Goal: Transaction & Acquisition: Purchase product/service

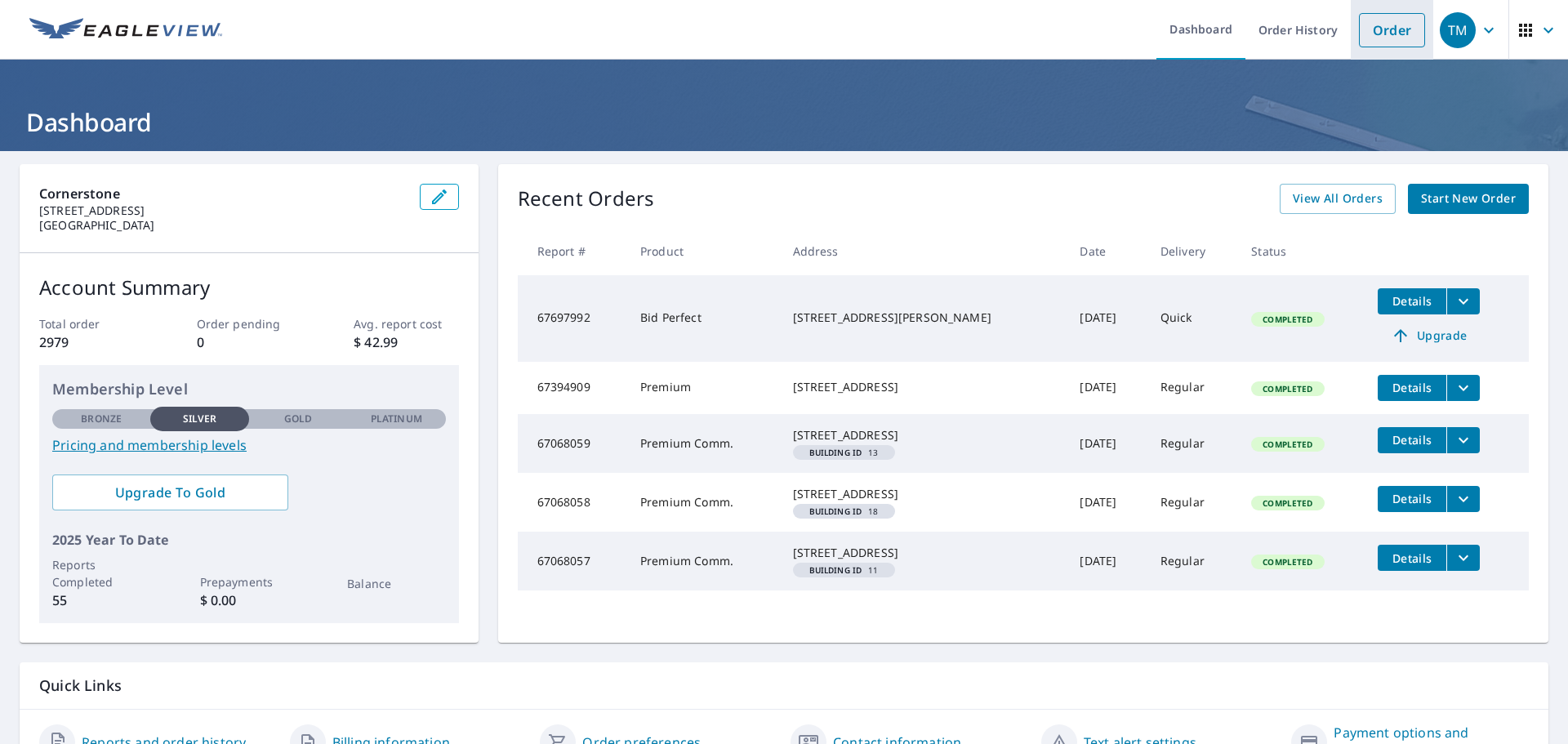
click at [1371, 34] on link "Order" at bounding box center [1392, 30] width 66 height 34
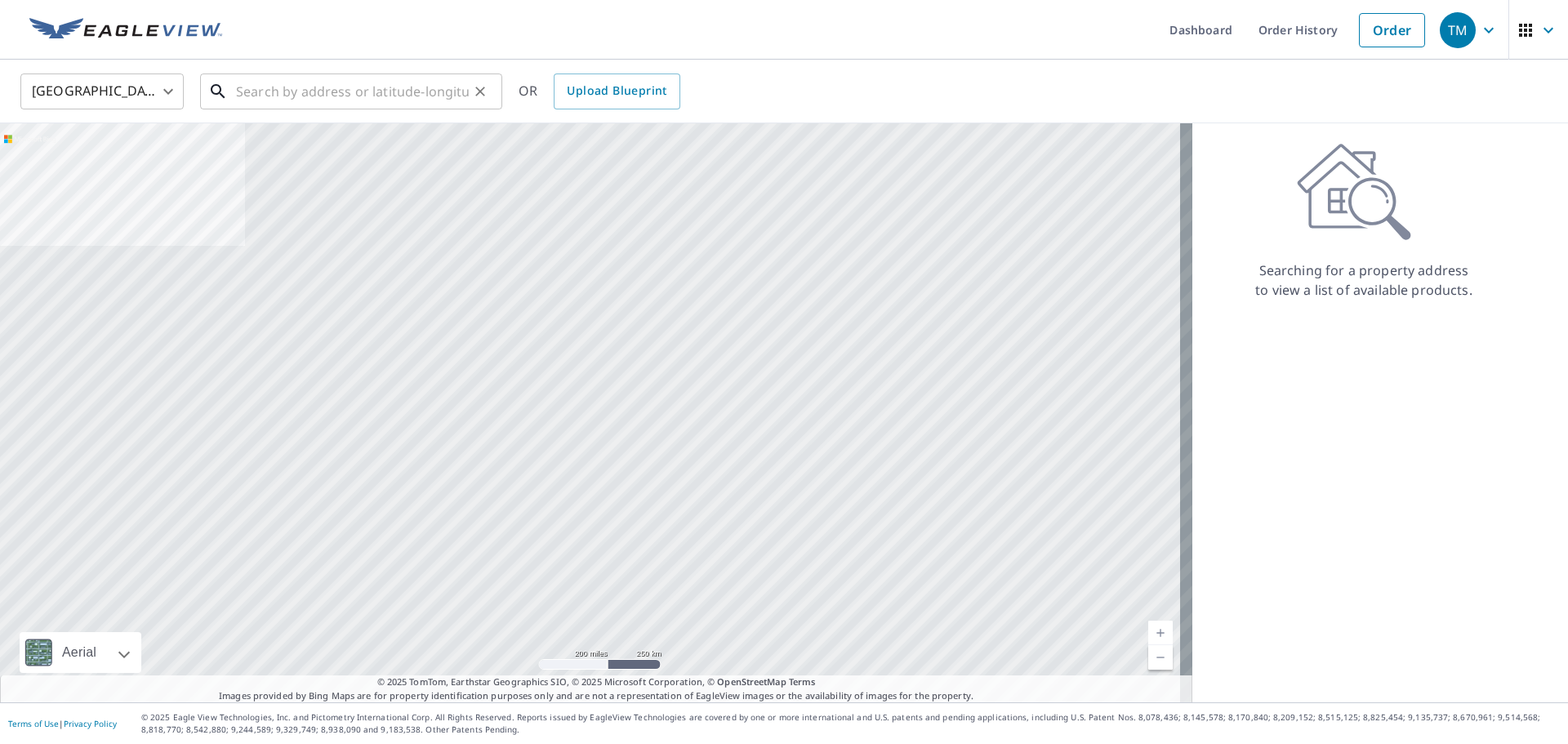
click at [378, 89] on input "text" at bounding box center [352, 91] width 233 height 46
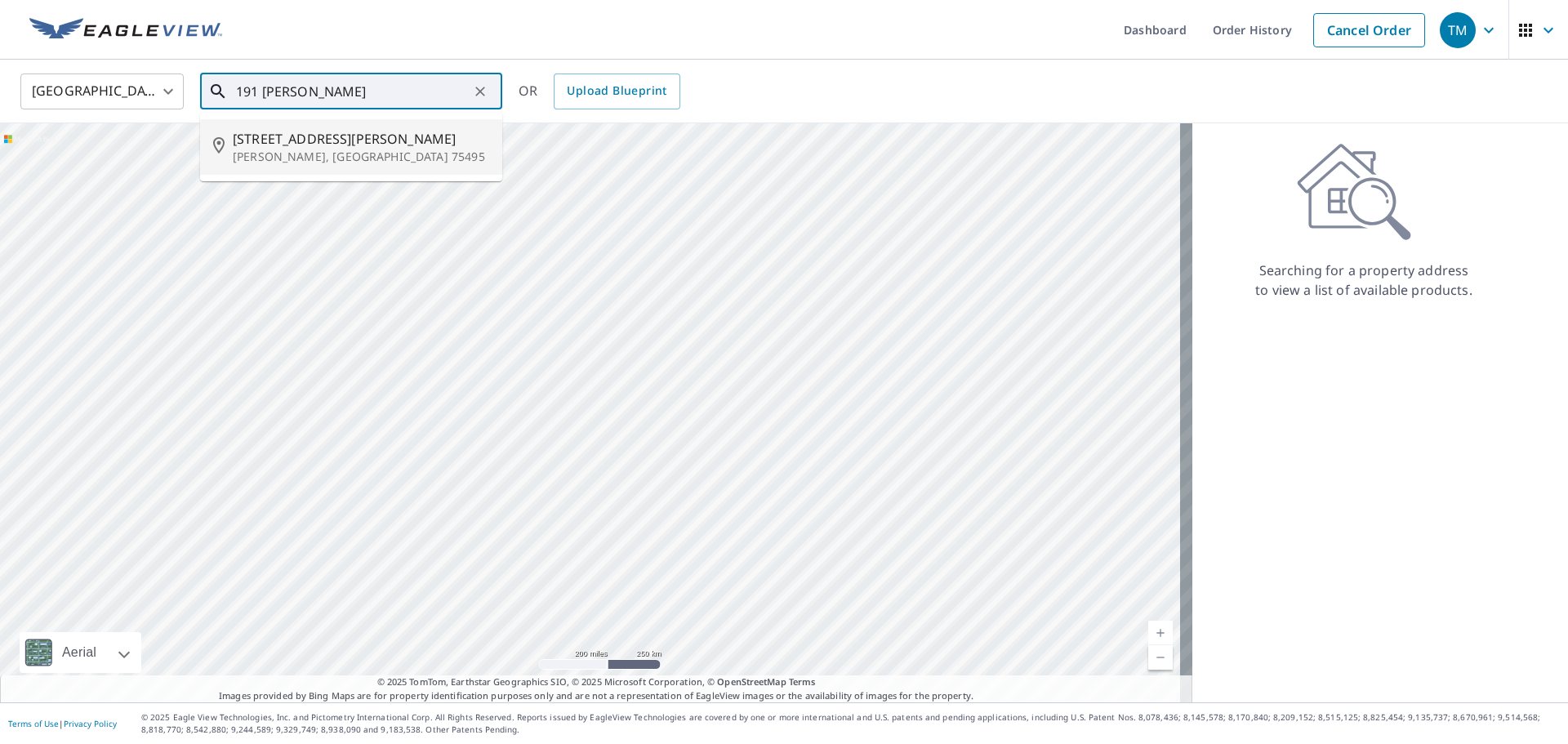
click at [332, 156] on p "[PERSON_NAME], [GEOGRAPHIC_DATA] 75495" at bounding box center [361, 157] width 256 height 16
type input "[STREET_ADDRESS][PERSON_NAME][PERSON_NAME]"
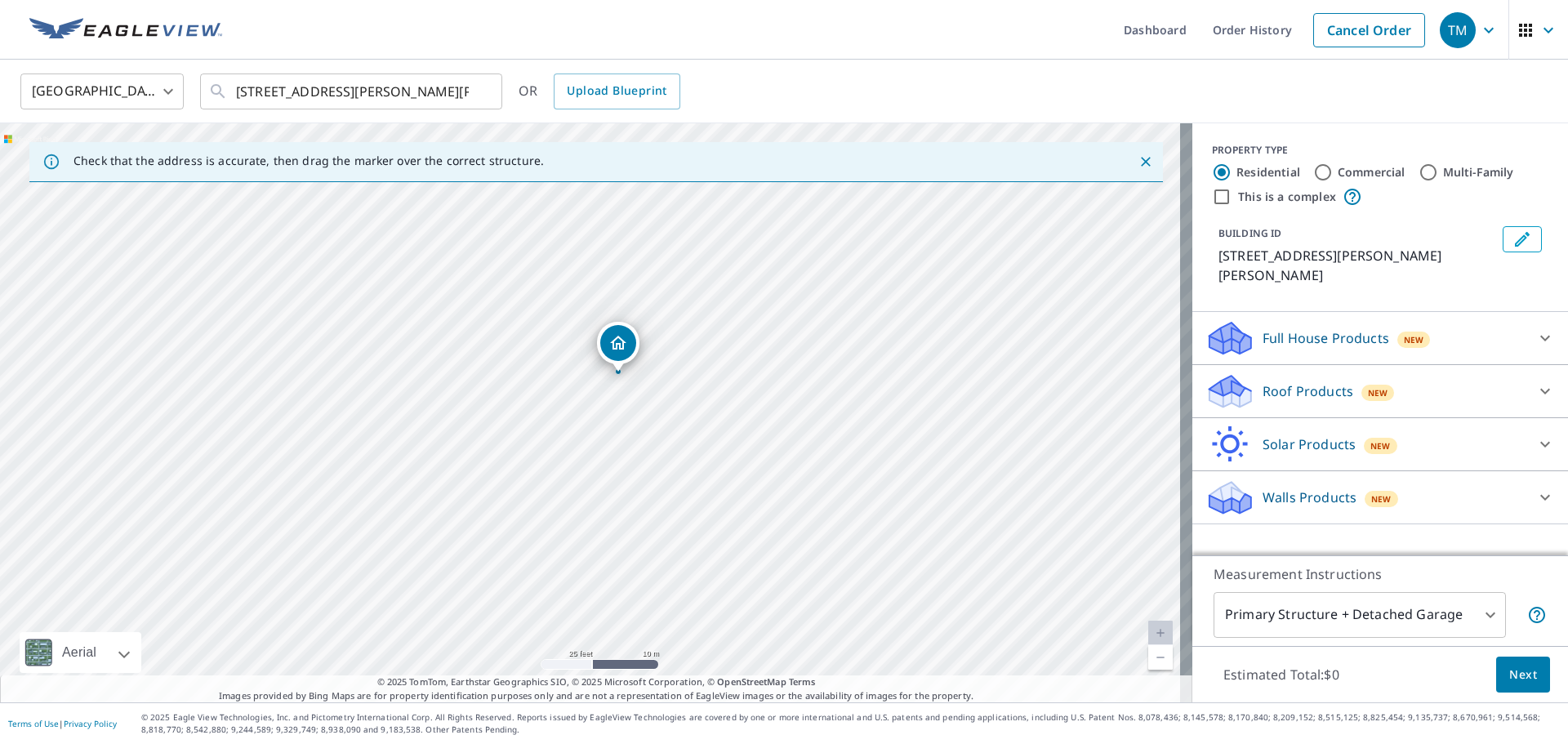
drag, startPoint x: 590, startPoint y: 376, endPoint x: 618, endPoint y: 337, distance: 48.0
click at [1310, 396] on p "Roof Products" at bounding box center [1307, 390] width 90 height 20
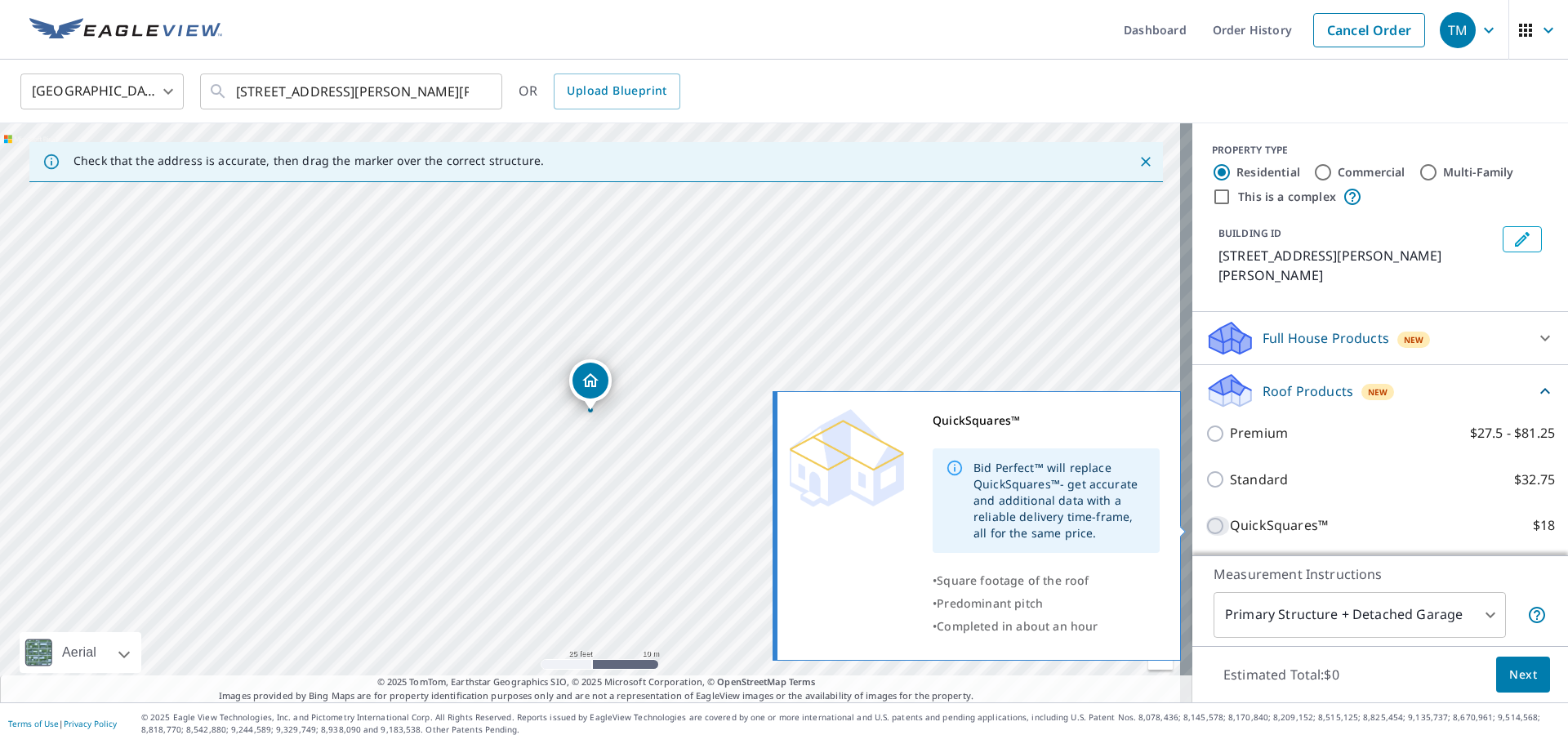
click at [1206, 526] on input "QuickSquares™ $18" at bounding box center [1218, 526] width 24 height 20
checkbox input "true"
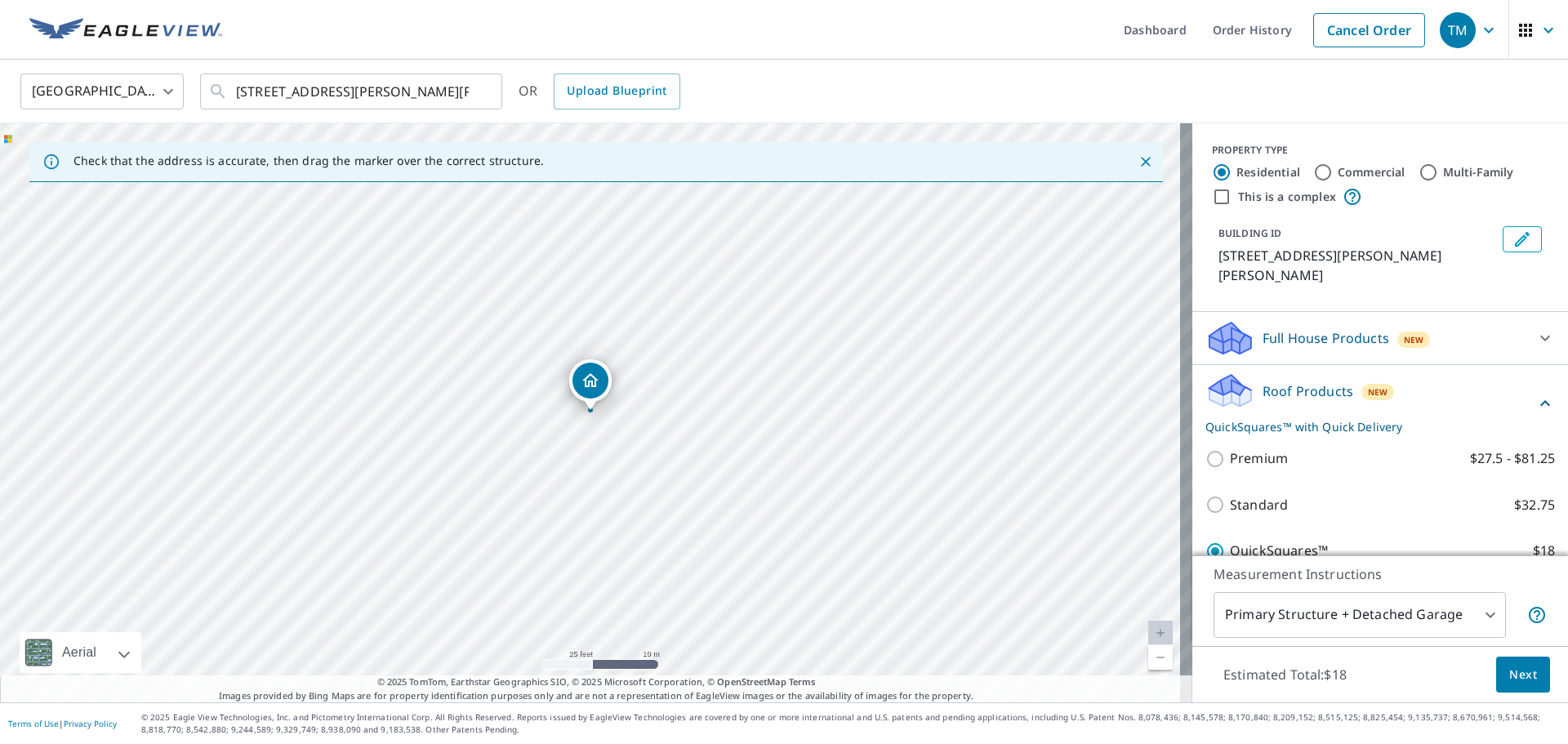
click at [1510, 678] on span "Next" at bounding box center [1523, 675] width 28 height 21
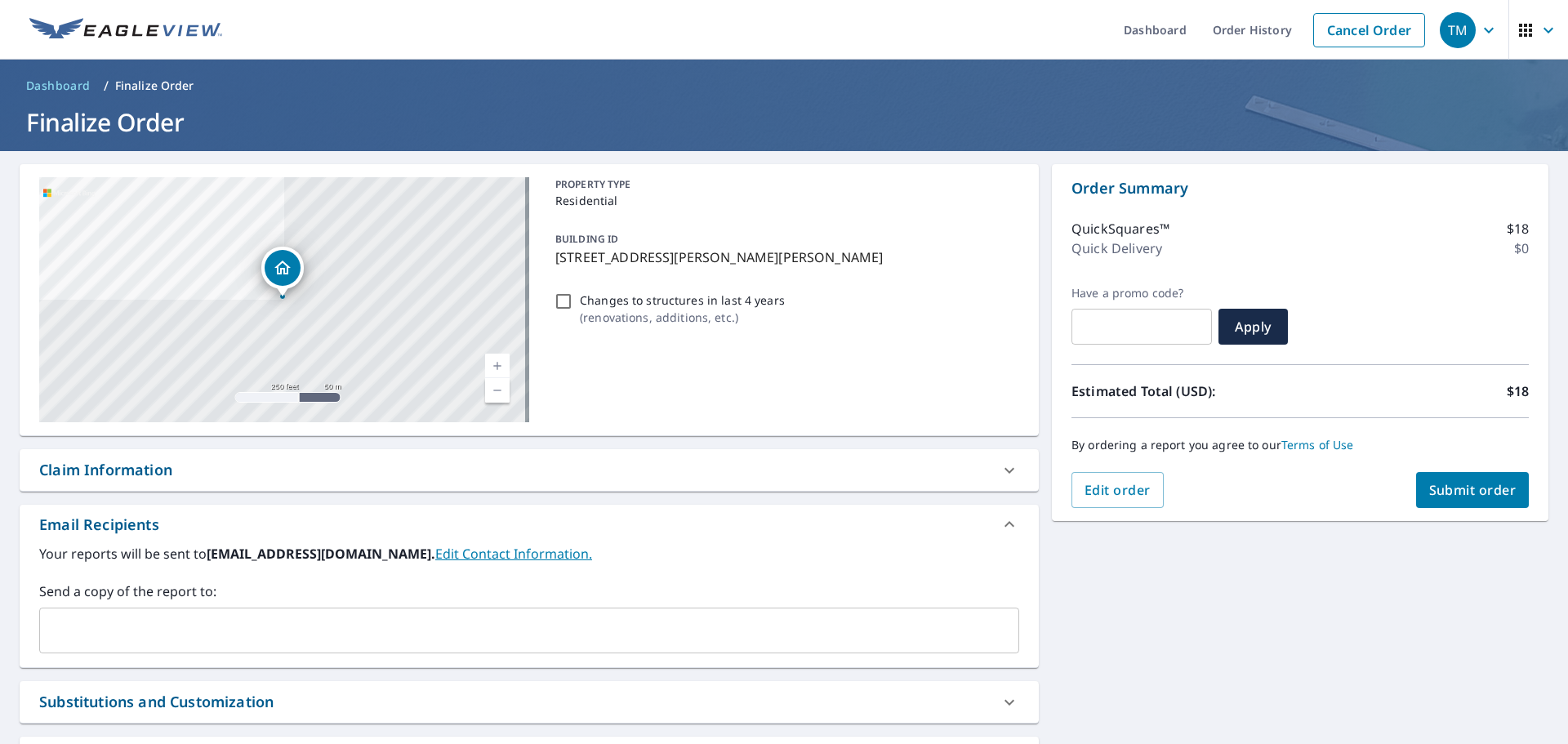
click at [1459, 483] on span "Submit order" at bounding box center [1473, 489] width 88 height 18
checkbox input "true"
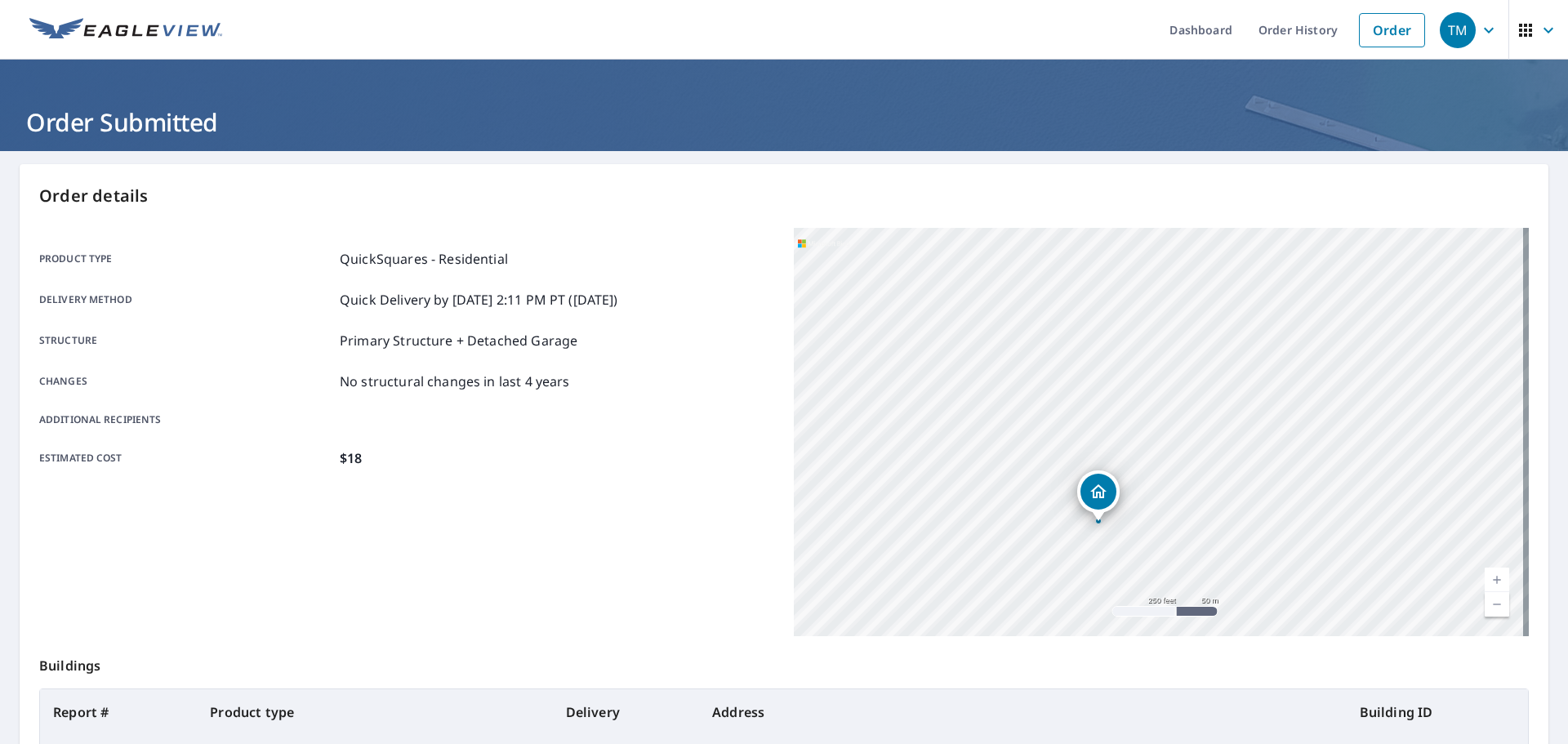
click at [1091, 503] on div "Dropped pin, building 1, Residential property, 191 Stone Marshall Rd Van Alstyn…" at bounding box center [1098, 492] width 36 height 36
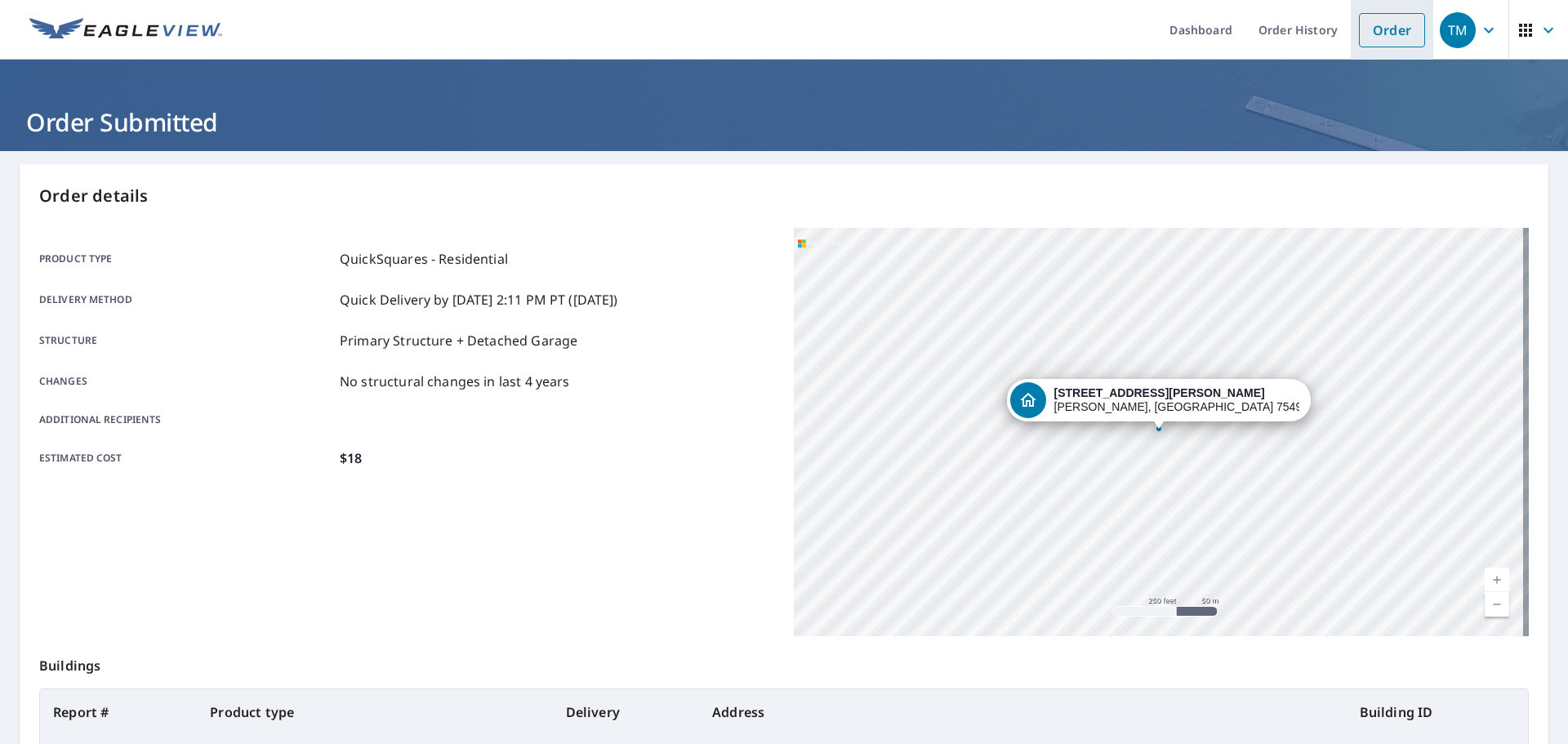
click at [1386, 31] on link "Order" at bounding box center [1392, 30] width 66 height 34
